Goal: Information Seeking & Learning: Understand process/instructions

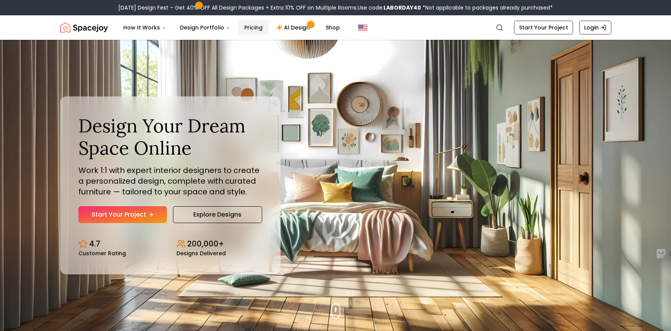
click at [251, 30] on link "Pricing" at bounding box center [253, 27] width 31 height 15
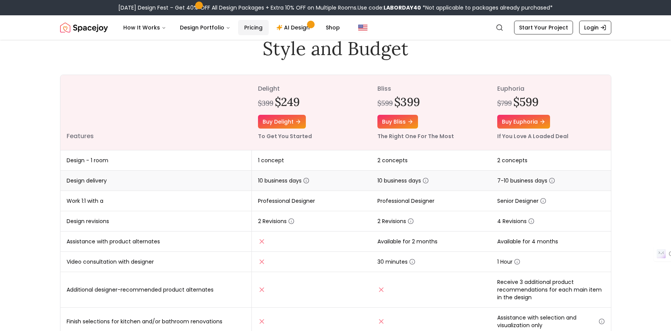
scroll to position [77, 0]
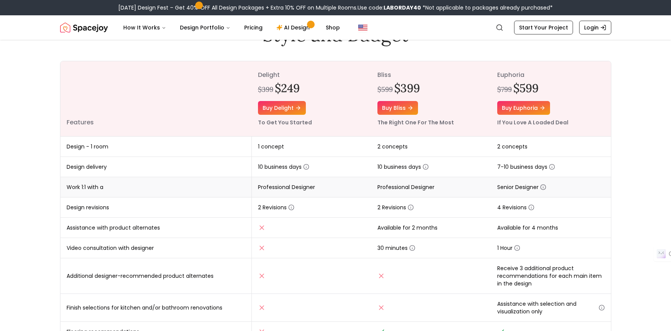
click at [545, 188] on icon "button" at bounding box center [543, 187] width 6 height 6
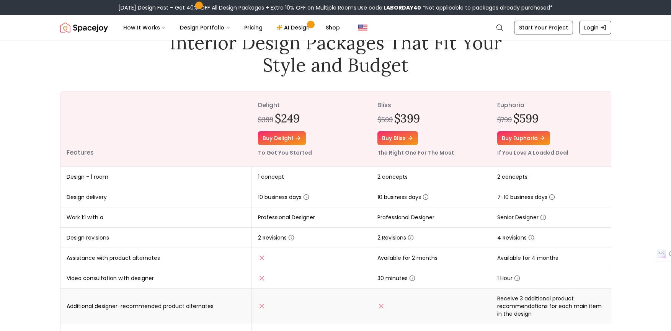
scroll to position [0, 0]
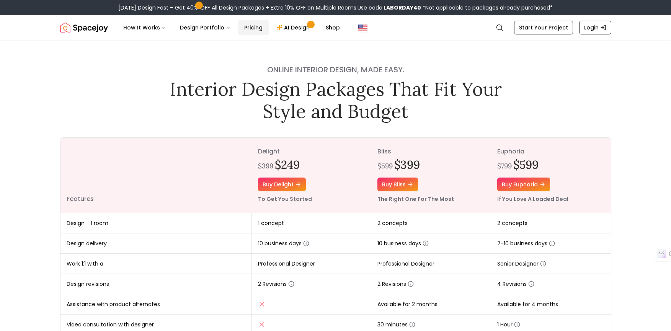
click at [242, 29] on link "Pricing" at bounding box center [253, 27] width 31 height 15
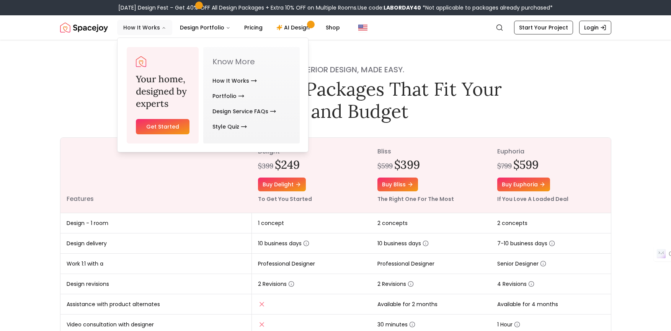
click at [137, 31] on button "How It Works" at bounding box center [144, 27] width 55 height 15
click at [246, 80] on link "How It Works" at bounding box center [235, 80] width 44 height 15
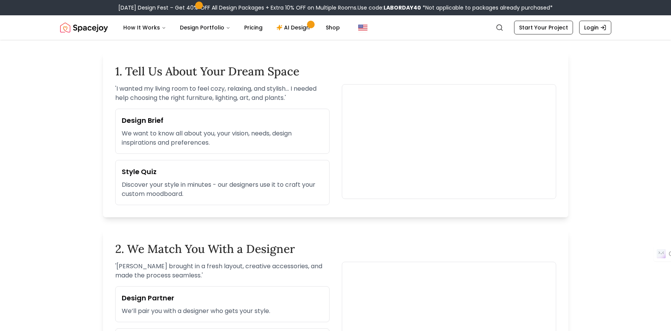
scroll to position [77, 0]
